Goal: Task Accomplishment & Management: Manage account settings

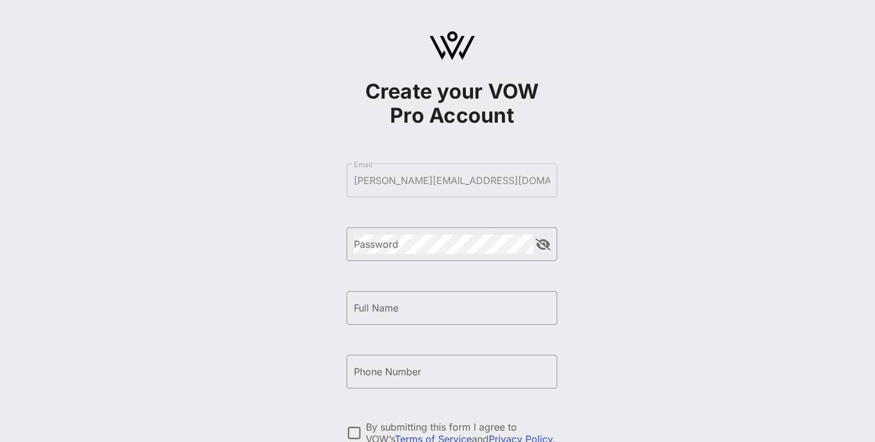
click at [618, 225] on div "Create your VOW Pro Account ​ Email [PERSON_NAME][EMAIL_ADDRESS][DOMAIN_NAME] ​…" at bounding box center [452, 292] width 846 height 584
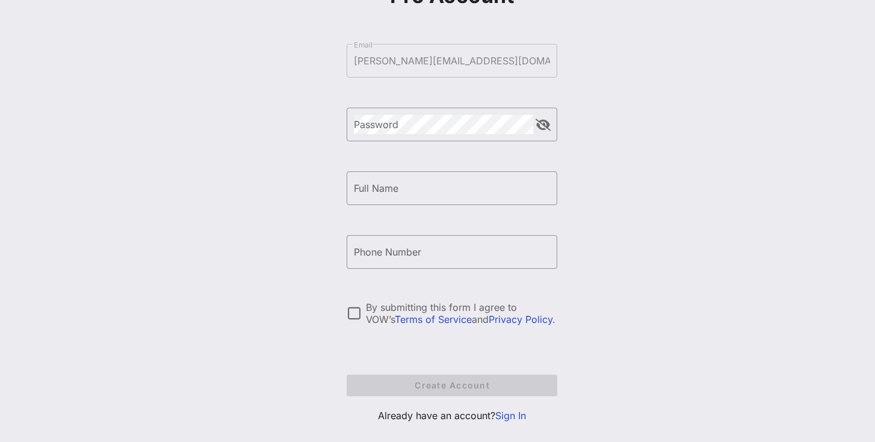
scroll to position [120, 0]
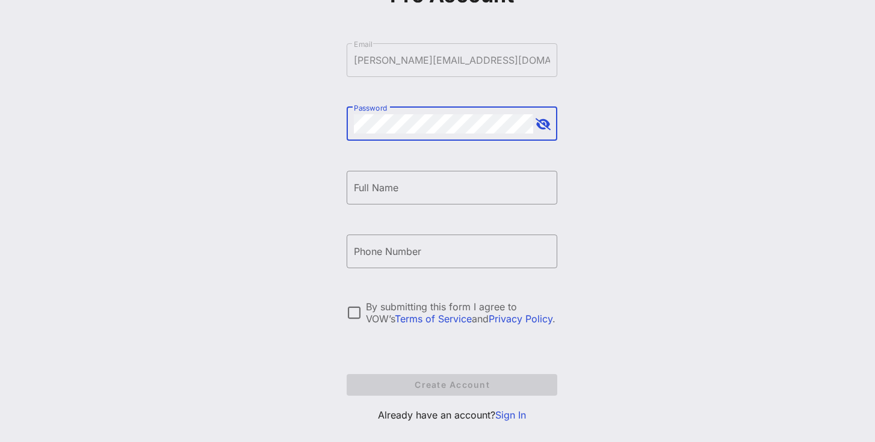
click at [548, 123] on button "append icon" at bounding box center [543, 125] width 15 height 12
click at [480, 176] on div "Full Name" at bounding box center [452, 188] width 196 height 34
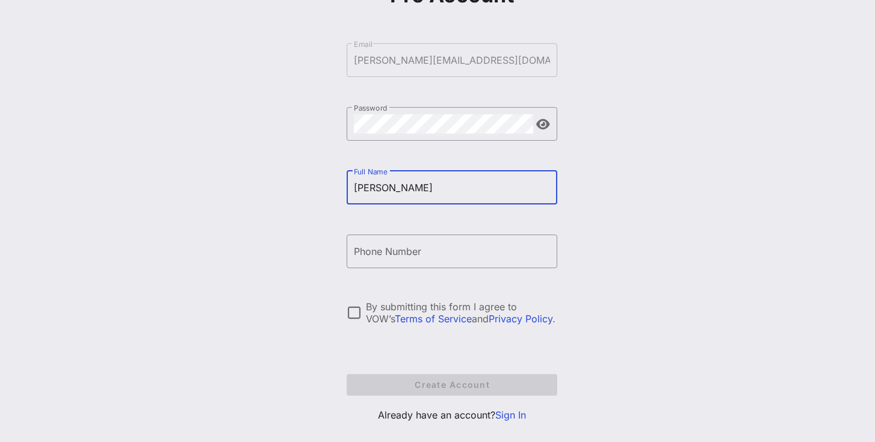
type input "[PERSON_NAME]"
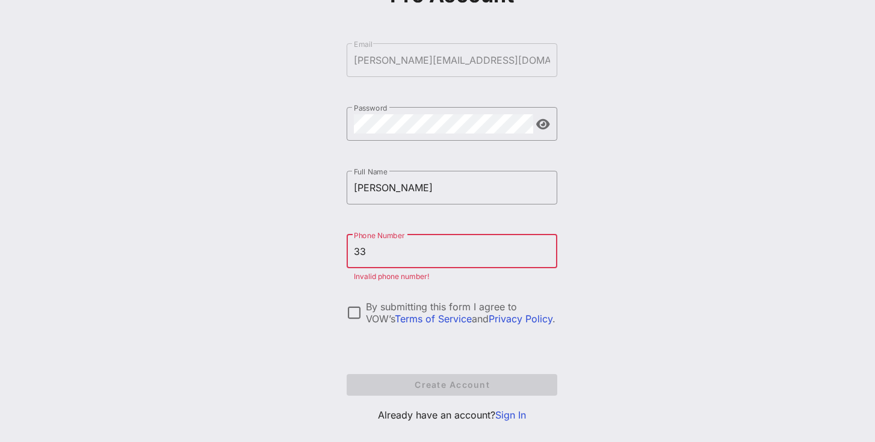
type input "[PHONE_NUMBER]"
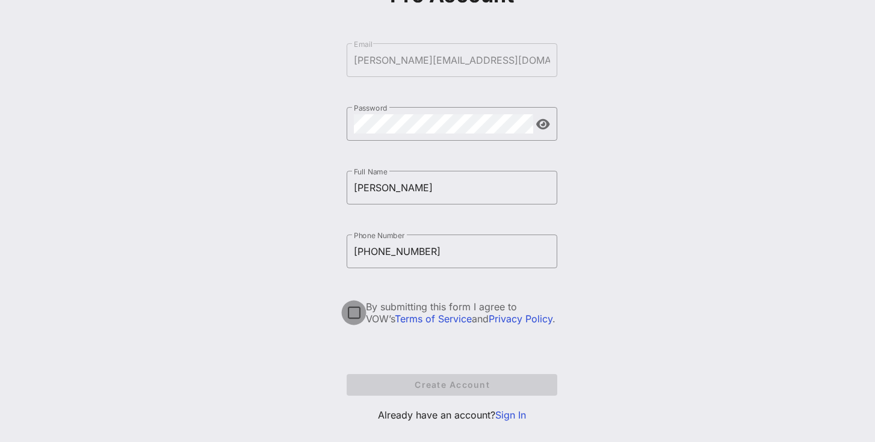
click at [358, 316] on div at bounding box center [354, 313] width 20 height 20
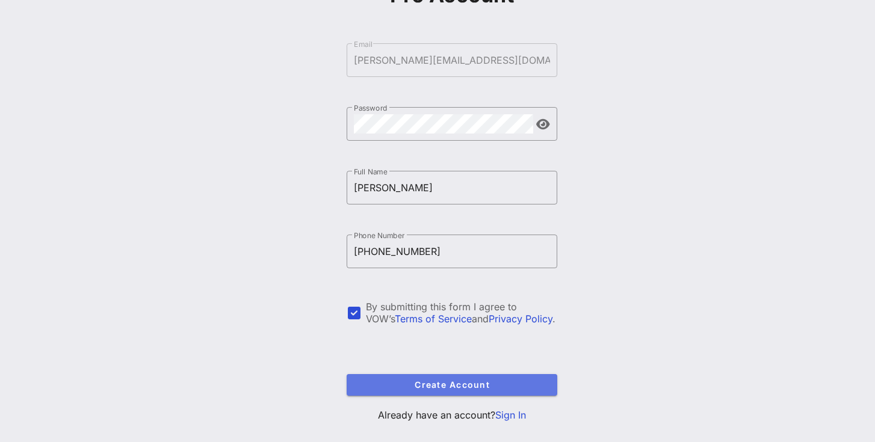
click at [384, 386] on span "Create Account" at bounding box center [451, 385] width 191 height 10
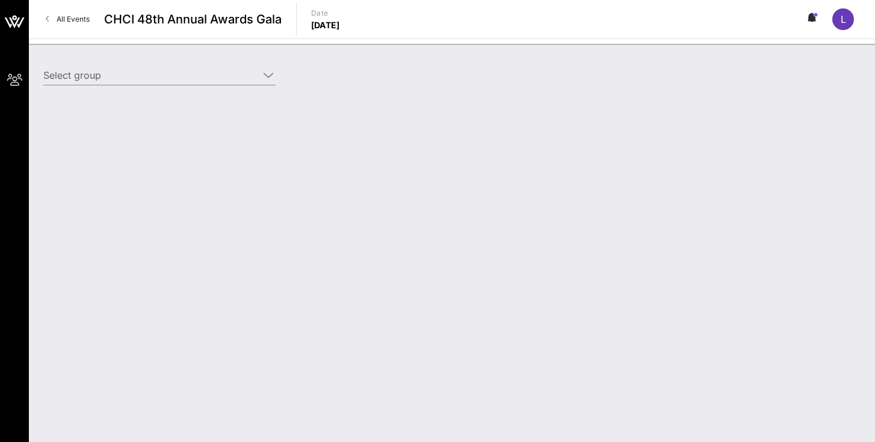
type input "Democratic Senatorial Campaign Committee (DSCC) (Democratic Senatorial Campaign…"
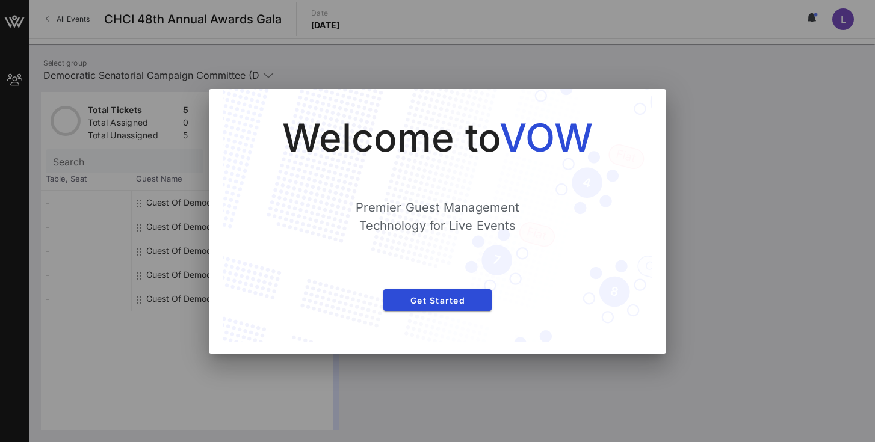
click at [725, 134] on div at bounding box center [437, 221] width 875 height 442
click at [398, 302] on span "Get Started" at bounding box center [437, 301] width 89 height 10
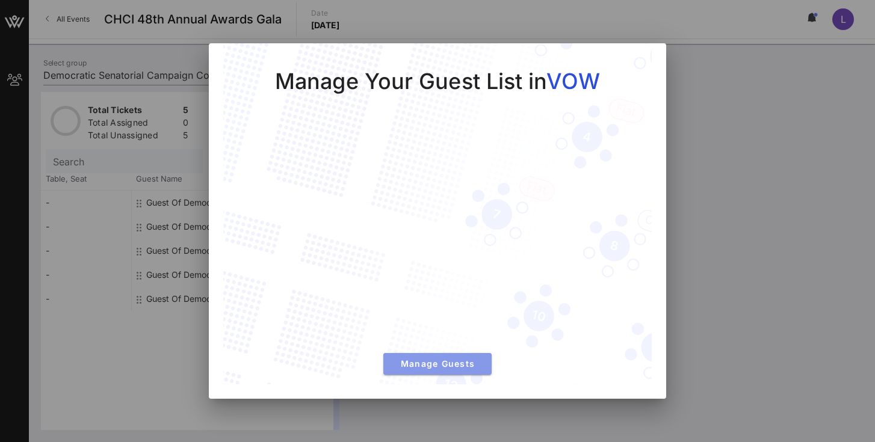
click at [398, 359] on span "Manage Guests" at bounding box center [437, 364] width 89 height 10
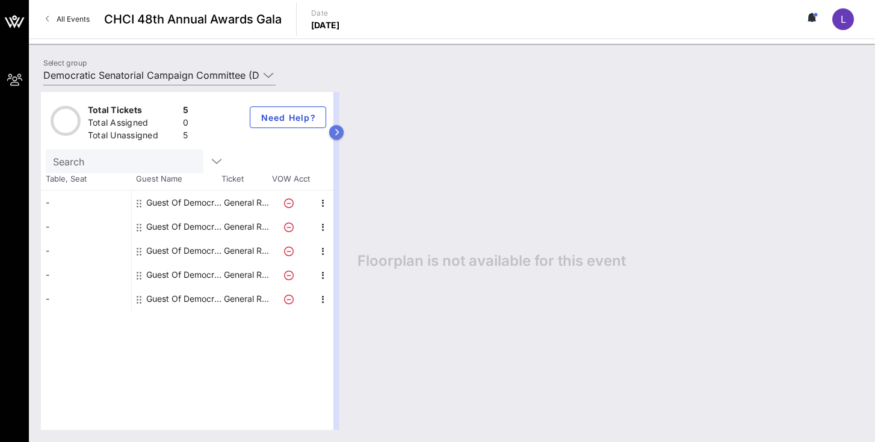
click at [338, 135] on icon "button" at bounding box center [336, 132] width 5 height 7
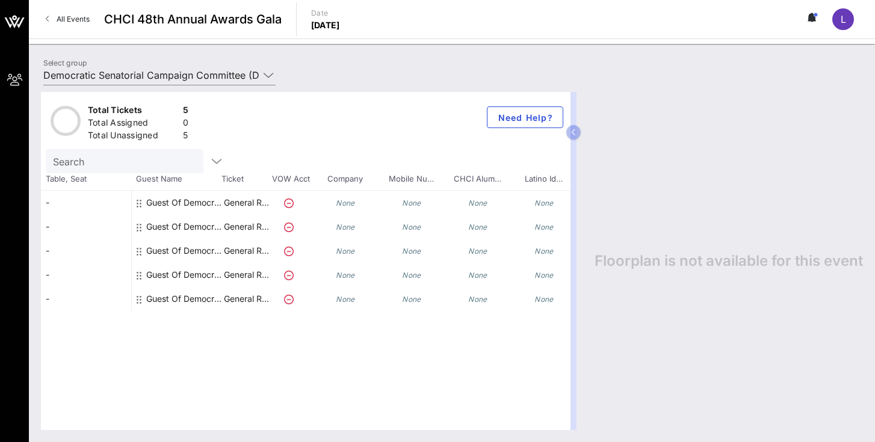
click at [347, 203] on icon "None" at bounding box center [345, 203] width 19 height 9
click at [410, 200] on icon "None" at bounding box center [411, 203] width 19 height 9
click at [194, 158] on div "Search" at bounding box center [139, 161] width 187 height 24
click at [209, 161] on icon "button" at bounding box center [216, 161] width 14 height 14
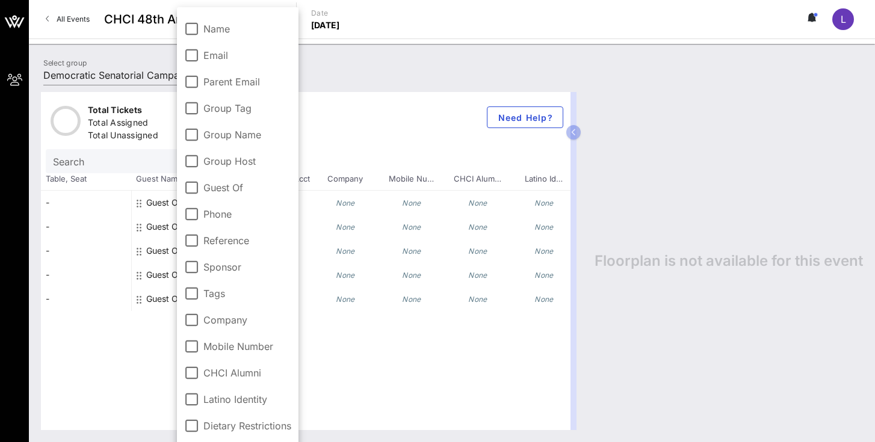
click at [90, 241] on div "-" at bounding box center [86, 251] width 90 height 24
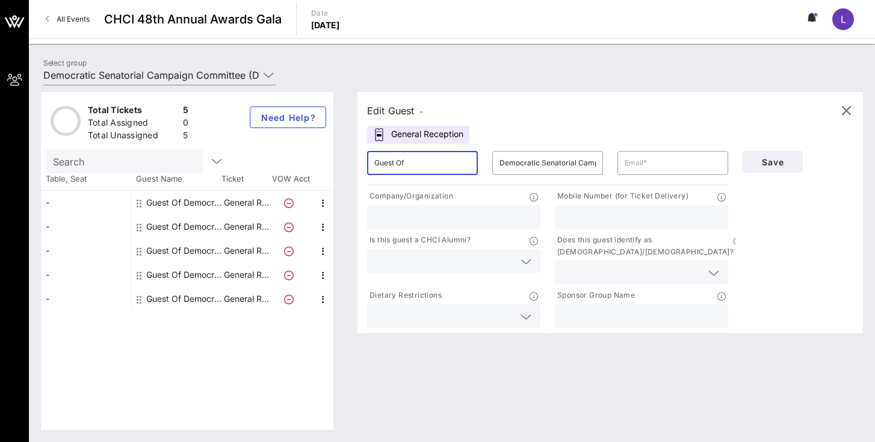
click at [430, 167] on input "Guest Of" at bounding box center [422, 163] width 96 height 19
click at [640, 163] on input "text" at bounding box center [673, 163] width 96 height 19
type input "[PERSON_NAME][EMAIL_ADDRESS][DOMAIN_NAME]"
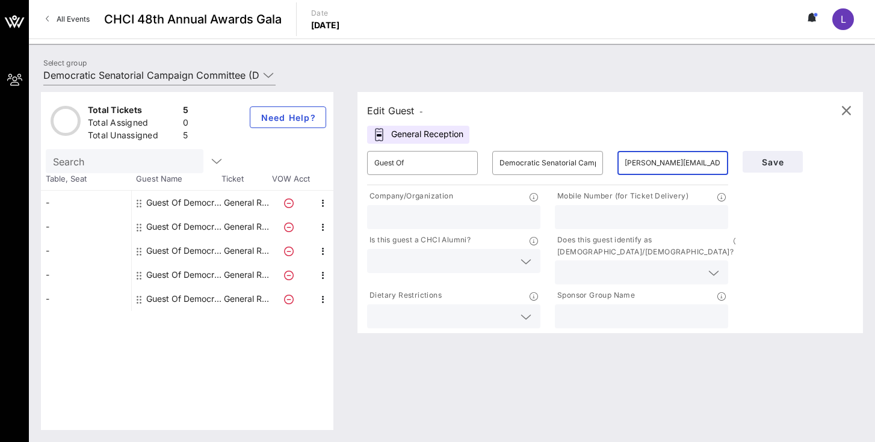
type input "3365280319"
click at [605, 265] on input "text" at bounding box center [632, 273] width 140 height 16
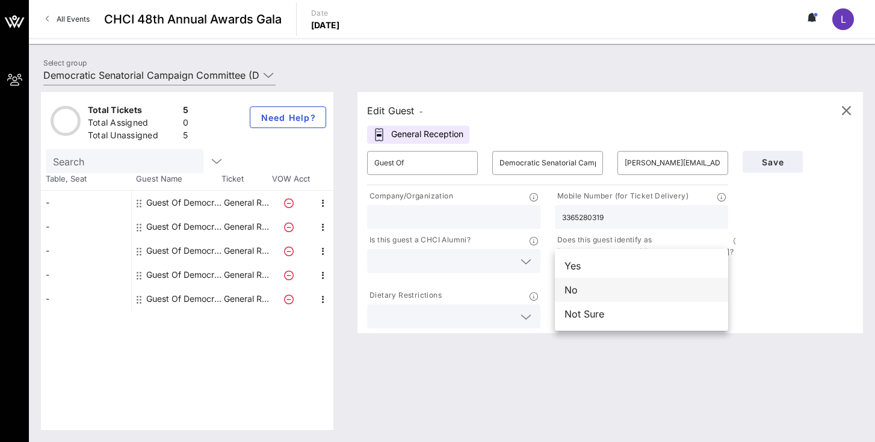
click at [636, 286] on div "No" at bounding box center [641, 290] width 173 height 24
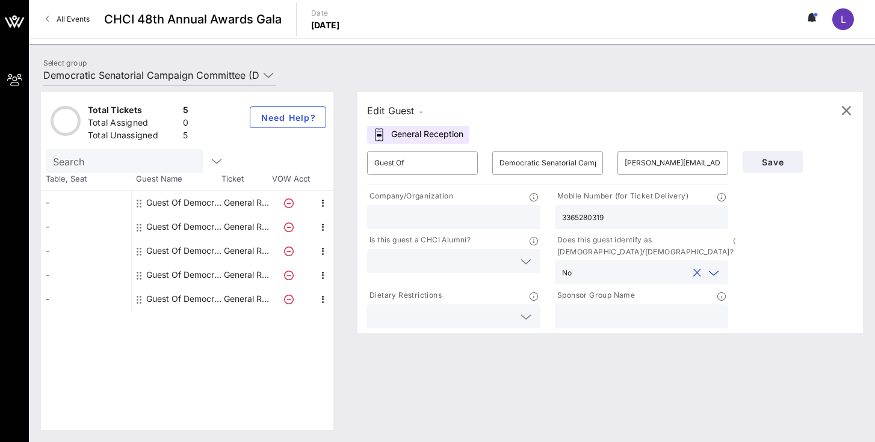
click at [647, 309] on input "text" at bounding box center [641, 317] width 159 height 16
type input "DSCC"
click at [530, 310] on icon at bounding box center [526, 317] width 11 height 14
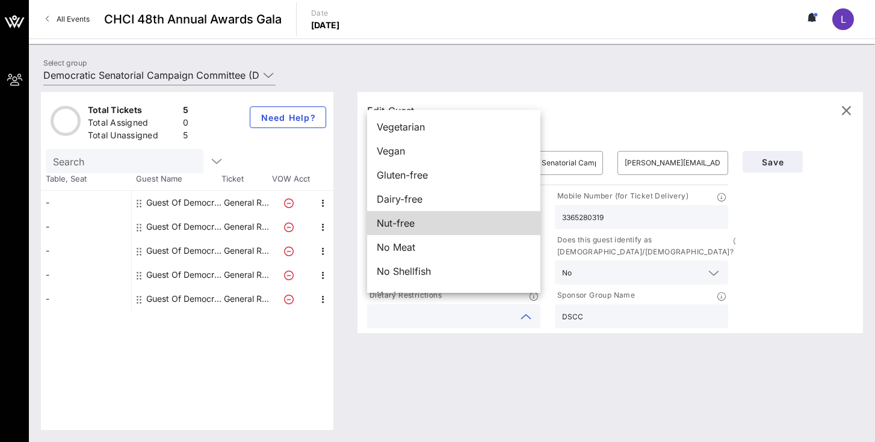
click at [566, 99] on div "Edit Guest - General Reception ​ Guest Of ​ Democratic Senatorial Campaign Comm…" at bounding box center [611, 212] width 506 height 241
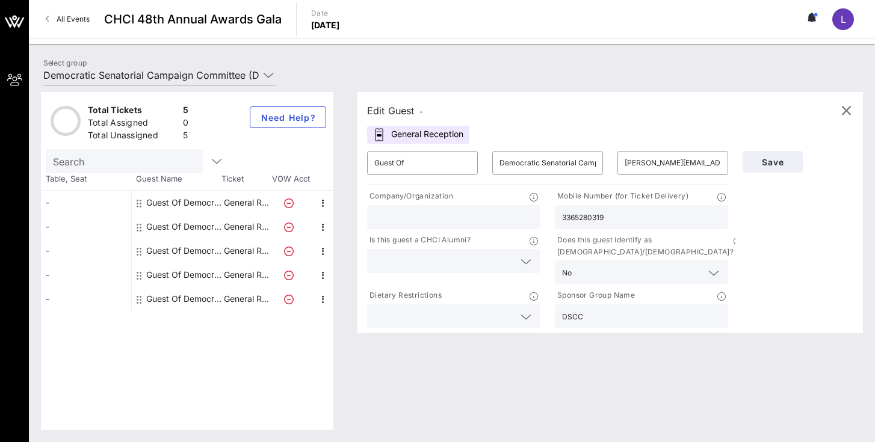
click at [434, 209] on input "text" at bounding box center [453, 217] width 159 height 16
type input "DSCC"
click at [447, 257] on input "text" at bounding box center [444, 261] width 140 height 16
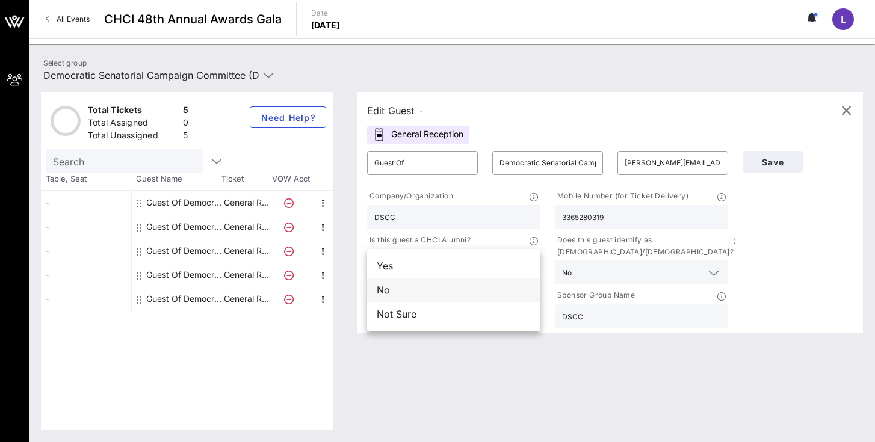
click at [423, 291] on div "No" at bounding box center [453, 290] width 173 height 24
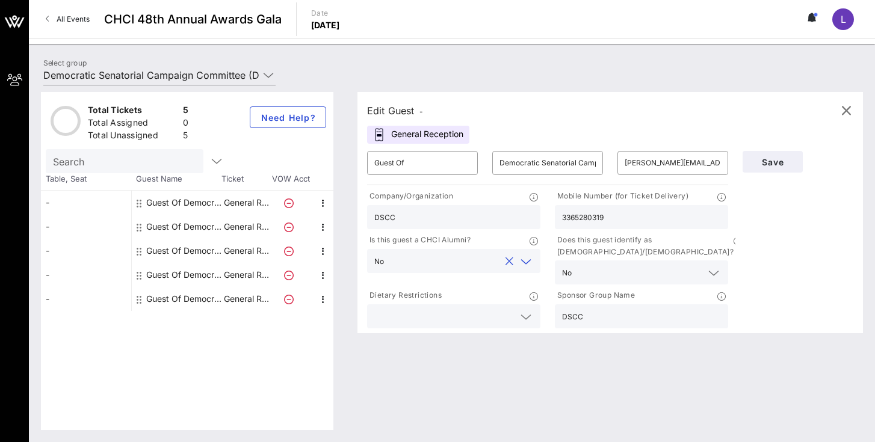
click at [407, 311] on input "text" at bounding box center [444, 317] width 140 height 16
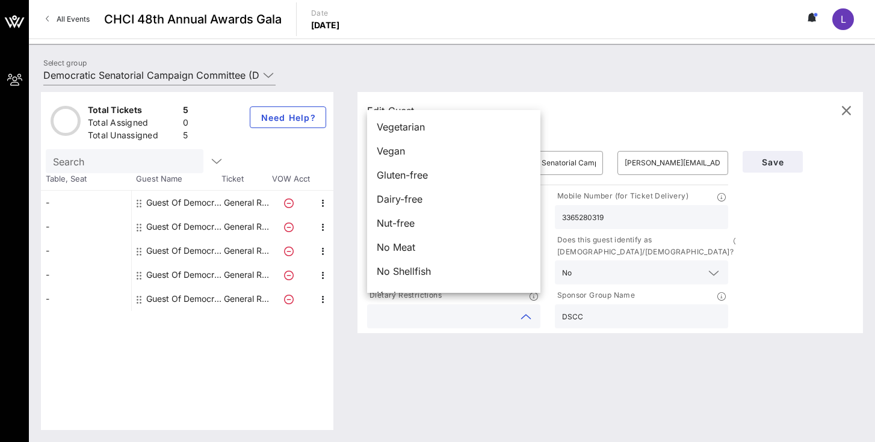
click at [430, 377] on div "Edit Guest - General Reception ​ Guest Of ​ Democratic Senatorial Campaign Comm…" at bounding box center [605, 261] width 518 height 338
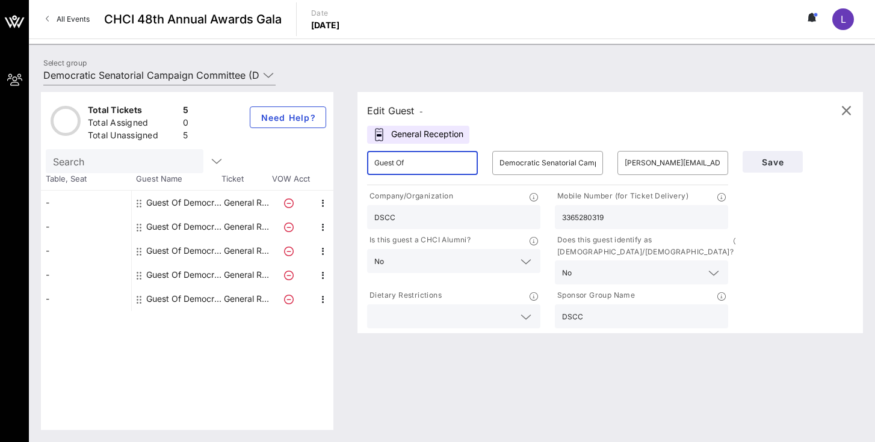
click at [448, 165] on input "Guest Of" at bounding box center [422, 163] width 96 height 19
drag, startPoint x: 448, startPoint y: 165, endPoint x: 341, endPoint y: 158, distance: 106.8
click at [341, 158] on div "Total Tickets 5 Total Assigned 0 Total Unassigned 5 Need Help? Search Table, Se…" at bounding box center [452, 261] width 822 height 338
click at [771, 158] on span "Save" at bounding box center [772, 162] width 41 height 10
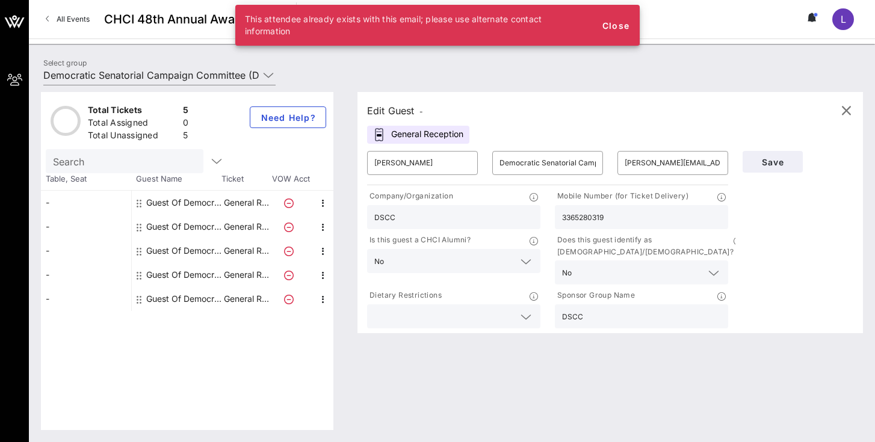
click at [615, 39] on div "This attendee already exists with this email; please use alternate contact info…" at bounding box center [437, 25] width 405 height 41
click at [616, 28] on span "Close" at bounding box center [615, 25] width 29 height 10
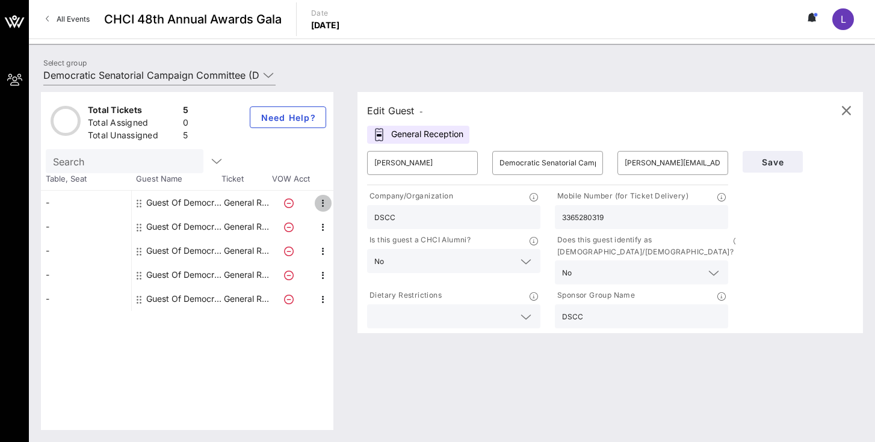
click at [318, 196] on button "button" at bounding box center [323, 203] width 17 height 17
click at [349, 209] on div "Edit" at bounding box center [353, 207] width 24 height 10
type input "Guest Of"
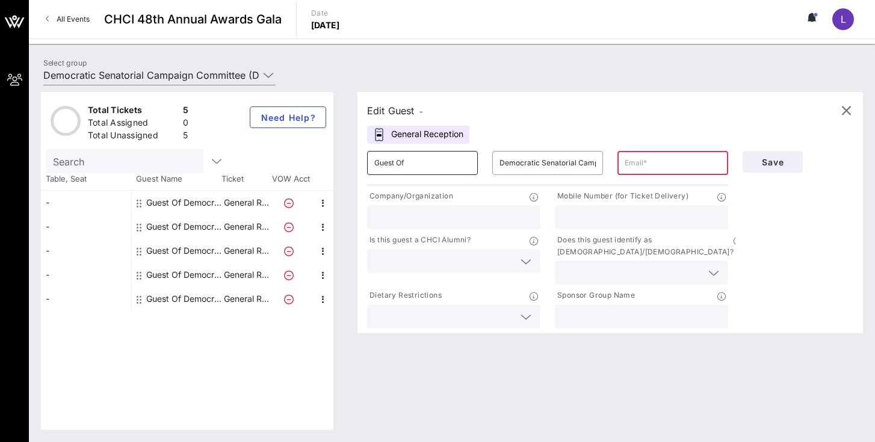
click at [473, 165] on div "​ Guest Of" at bounding box center [422, 163] width 111 height 24
drag, startPoint x: 473, startPoint y: 165, endPoint x: 343, endPoint y: 156, distance: 130.3
click at [343, 156] on div "Total Tickets 5 Total Assigned 0 Total Unassigned 5 Need Help? Search Table, Se…" at bounding box center [452, 261] width 822 height 338
type input "G"
type input "[PERSON_NAME]"
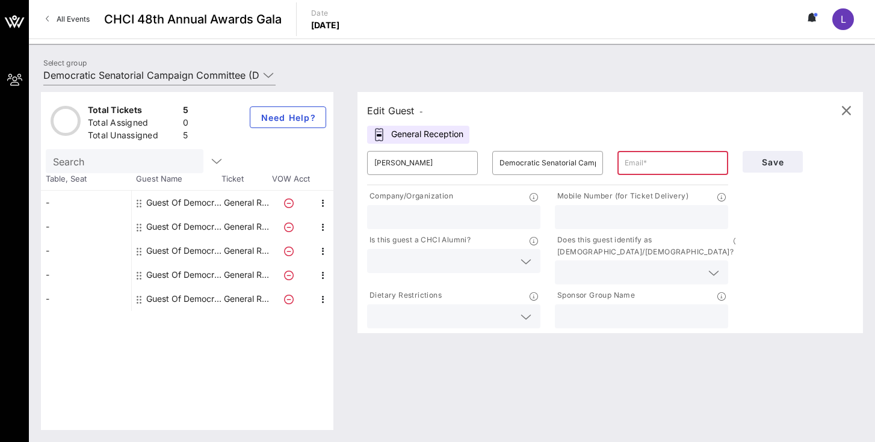
type input "l"
type input "[PERSON_NAME][EMAIL_ADDRESS][DOMAIN_NAME]"
type input "3365280319"
click at [462, 260] on input "text" at bounding box center [444, 261] width 140 height 16
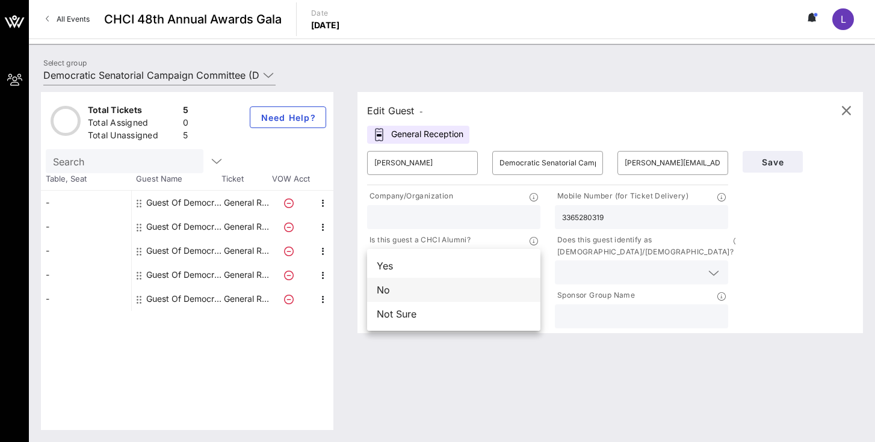
click at [435, 284] on div "No" at bounding box center [453, 290] width 173 height 24
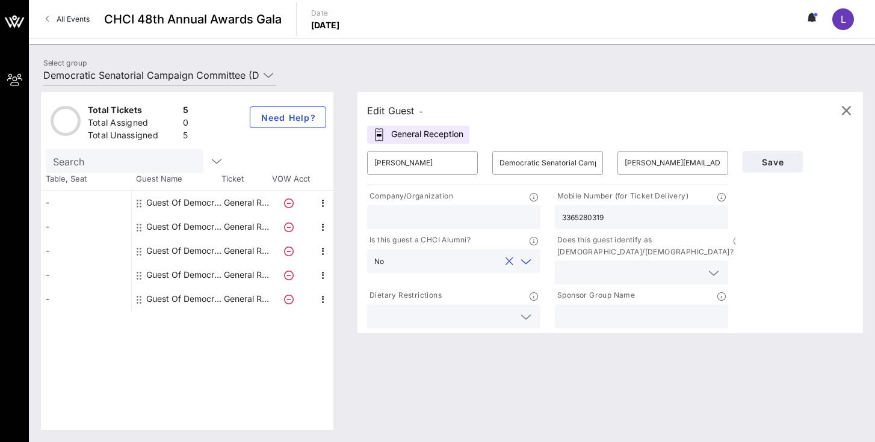
click at [417, 212] on input "text" at bounding box center [453, 217] width 159 height 16
type input "DSCC"
click at [604, 265] on input "text" at bounding box center [632, 273] width 140 height 16
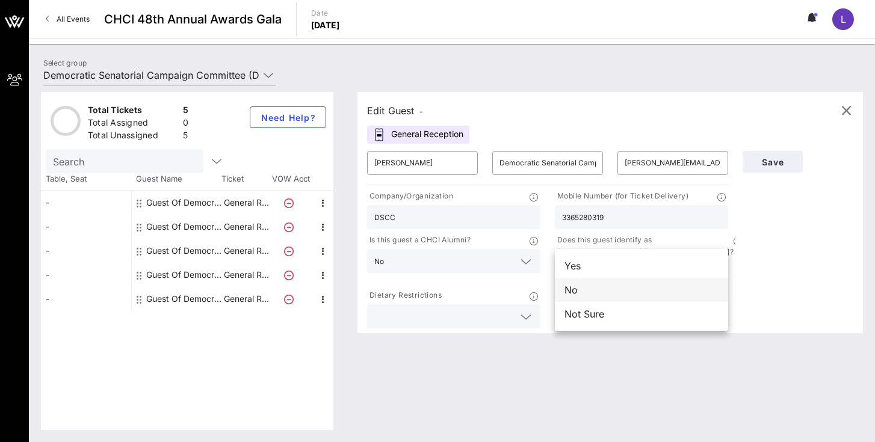
click at [601, 285] on div "No" at bounding box center [641, 290] width 173 height 24
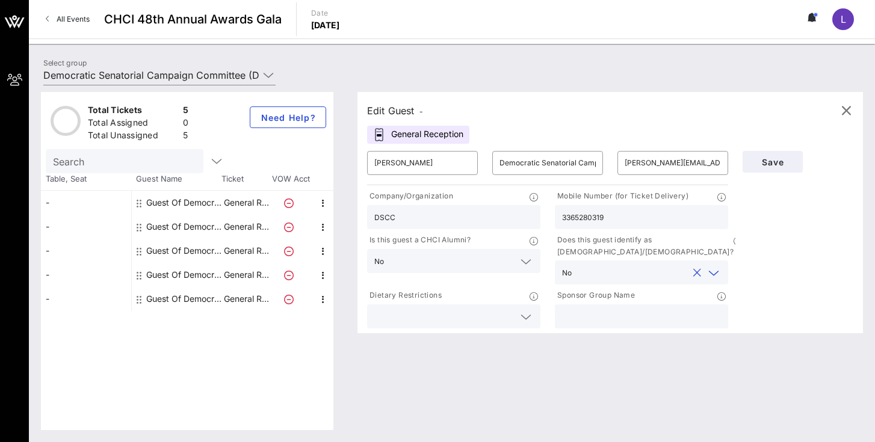
click at [599, 309] on input "text" at bounding box center [641, 317] width 159 height 16
type input "DSCC"
click at [773, 158] on span "Save" at bounding box center [772, 162] width 41 height 10
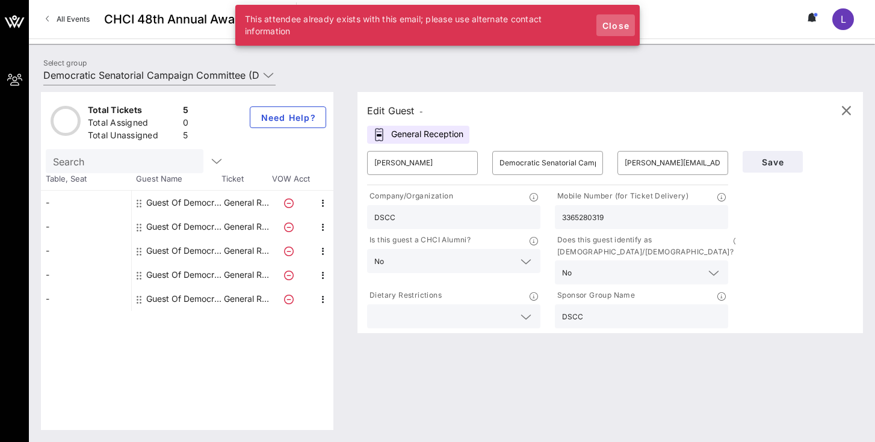
click at [624, 29] on span "Close" at bounding box center [615, 25] width 29 height 10
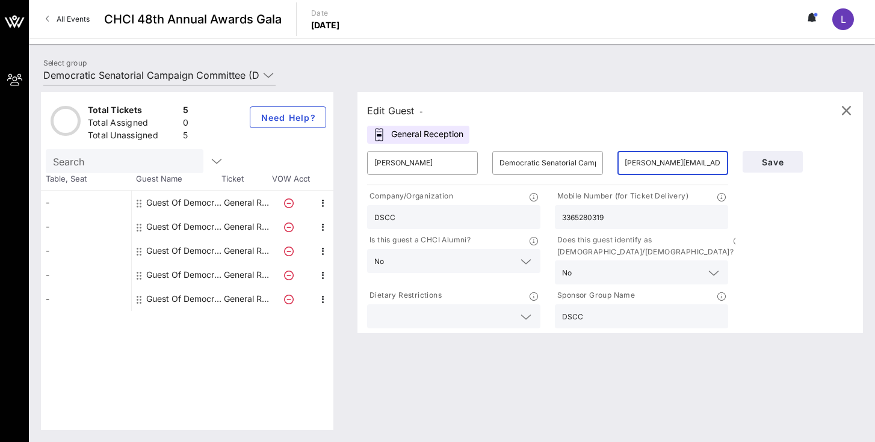
click at [698, 166] on input "[PERSON_NAME][EMAIL_ADDRESS][DOMAIN_NAME]" at bounding box center [673, 163] width 96 height 19
drag, startPoint x: 698, startPoint y: 166, endPoint x: 603, endPoint y: 155, distance: 96.3
click at [603, 155] on div "​ [PERSON_NAME] ​ Democratic Senatorial Campaign Committee (DSCC) ​ [PERSON_NAM…" at bounding box center [548, 163] width 376 height 39
type input "[EMAIL_ADDRESS][DOMAIN_NAME]"
click at [775, 160] on span "Save" at bounding box center [772, 162] width 41 height 10
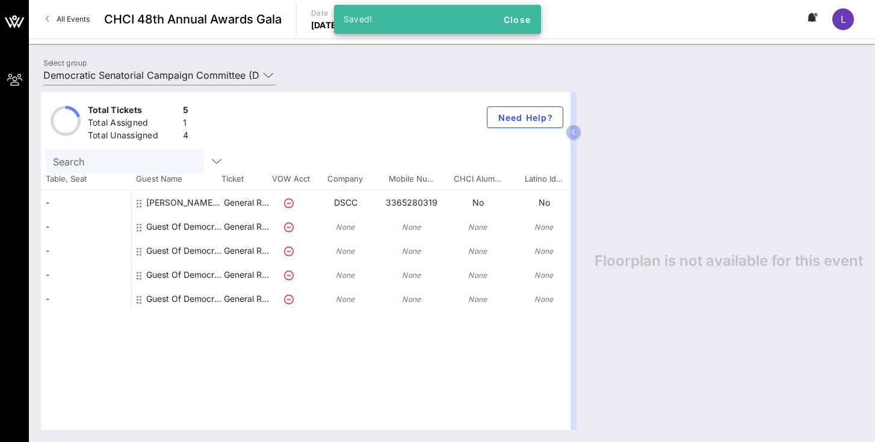
click at [734, 125] on div "Floorplan is not available for this event" at bounding box center [723, 261] width 281 height 338
